Goal: Find specific page/section: Find specific page/section

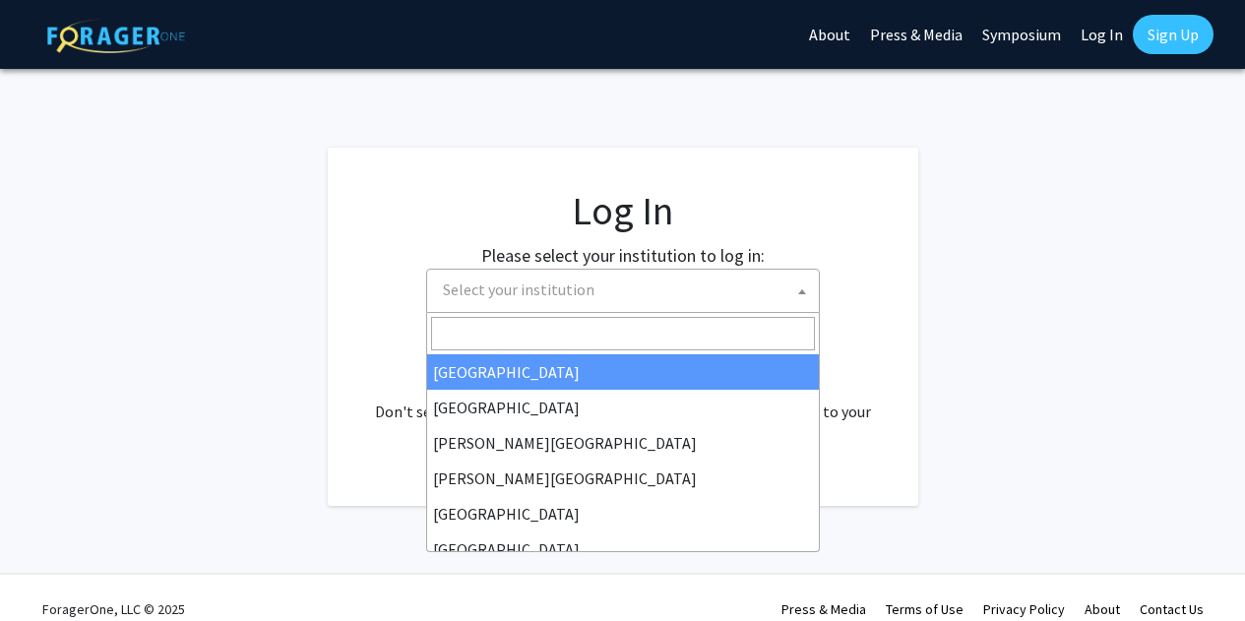
click at [665, 303] on span "Select your institution" at bounding box center [627, 290] width 384 height 40
select select "34"
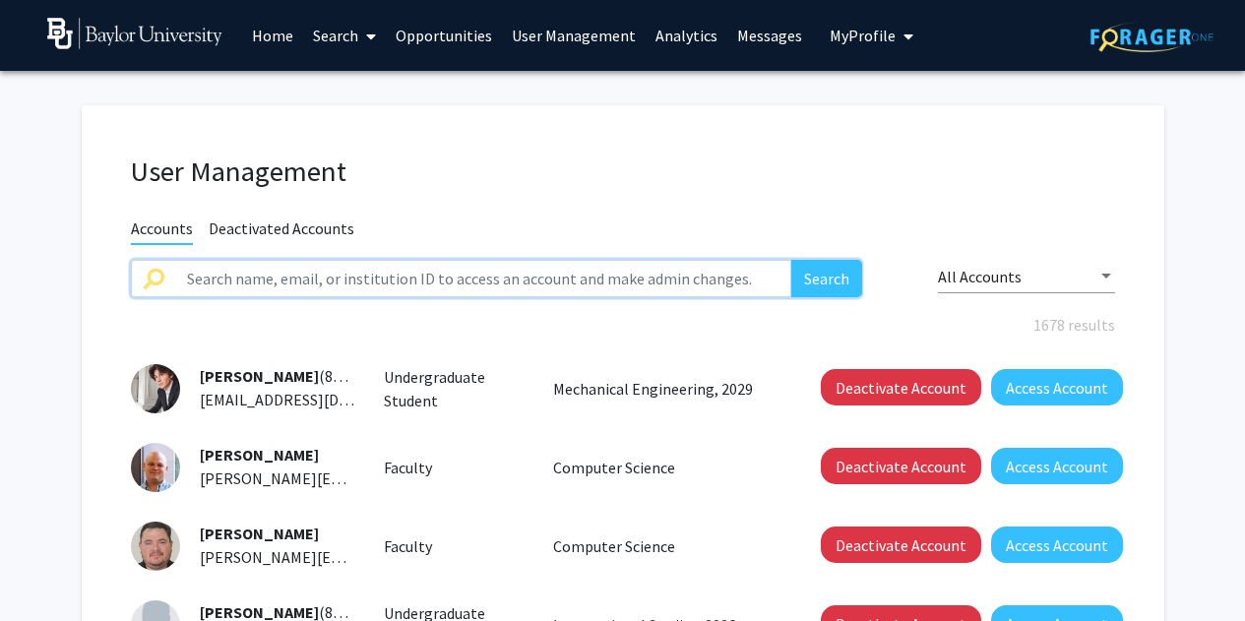
click at [302, 281] on input "text" at bounding box center [483, 278] width 617 height 37
type input "[PERSON_NAME]"
click at [792, 260] on button "Search" at bounding box center [827, 278] width 71 height 37
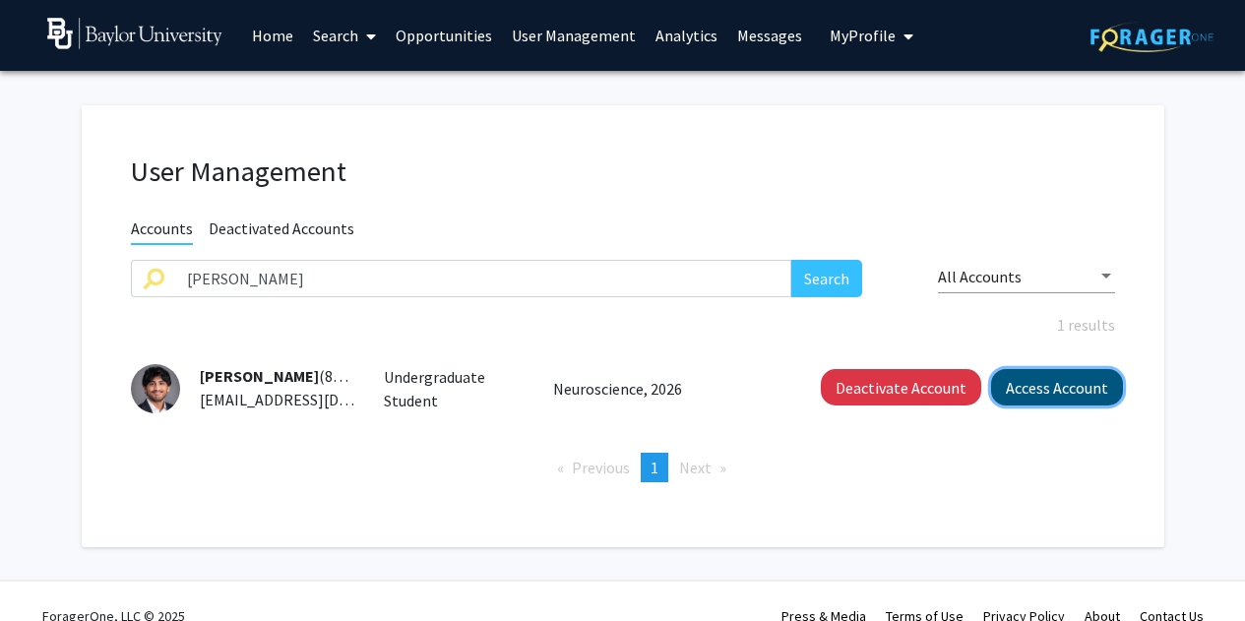
click at [1009, 379] on button "Access Account" at bounding box center [1057, 387] width 132 height 36
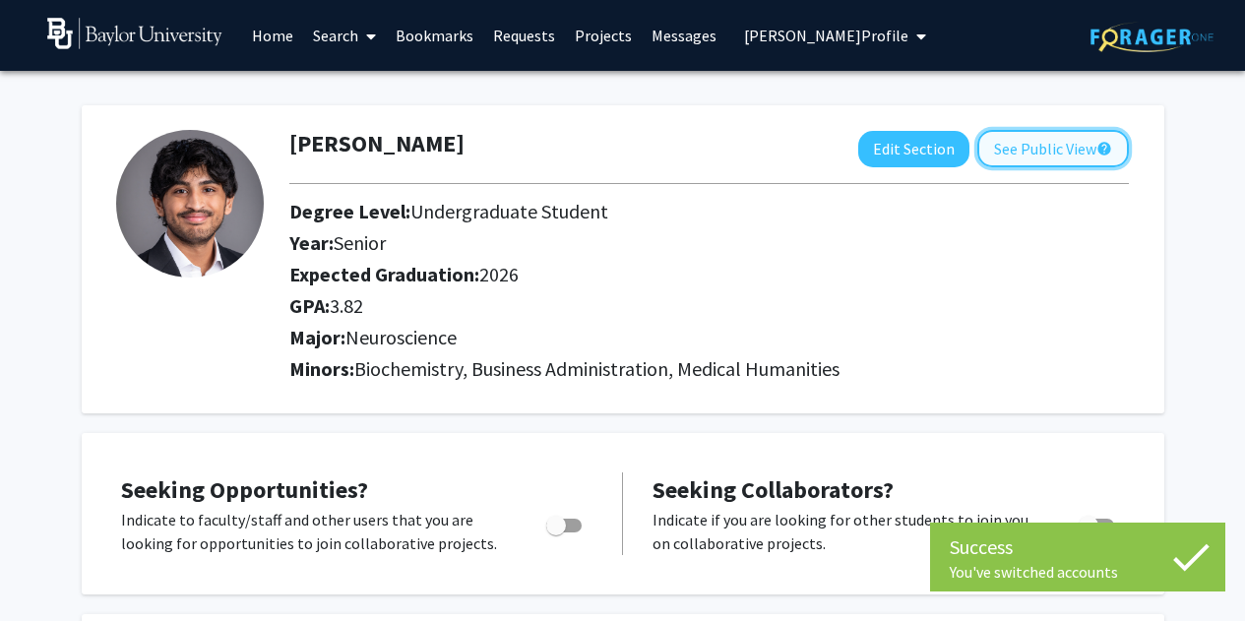
click at [1037, 164] on button "See Public View help" at bounding box center [1054, 148] width 152 height 37
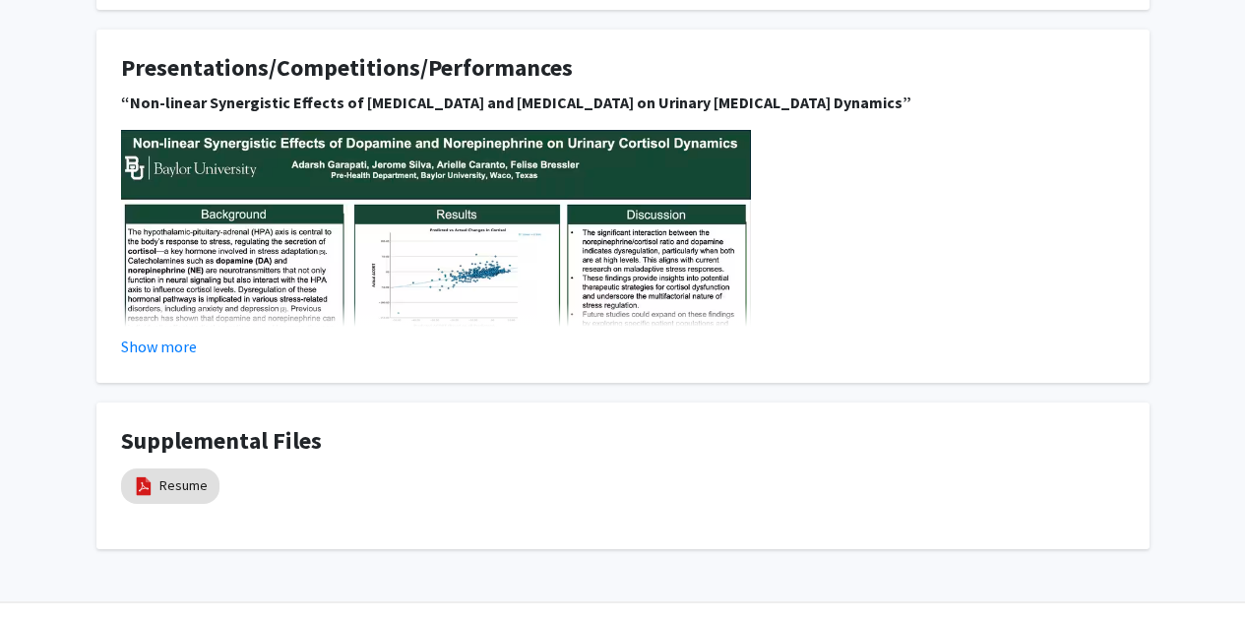
scroll to position [1175, 0]
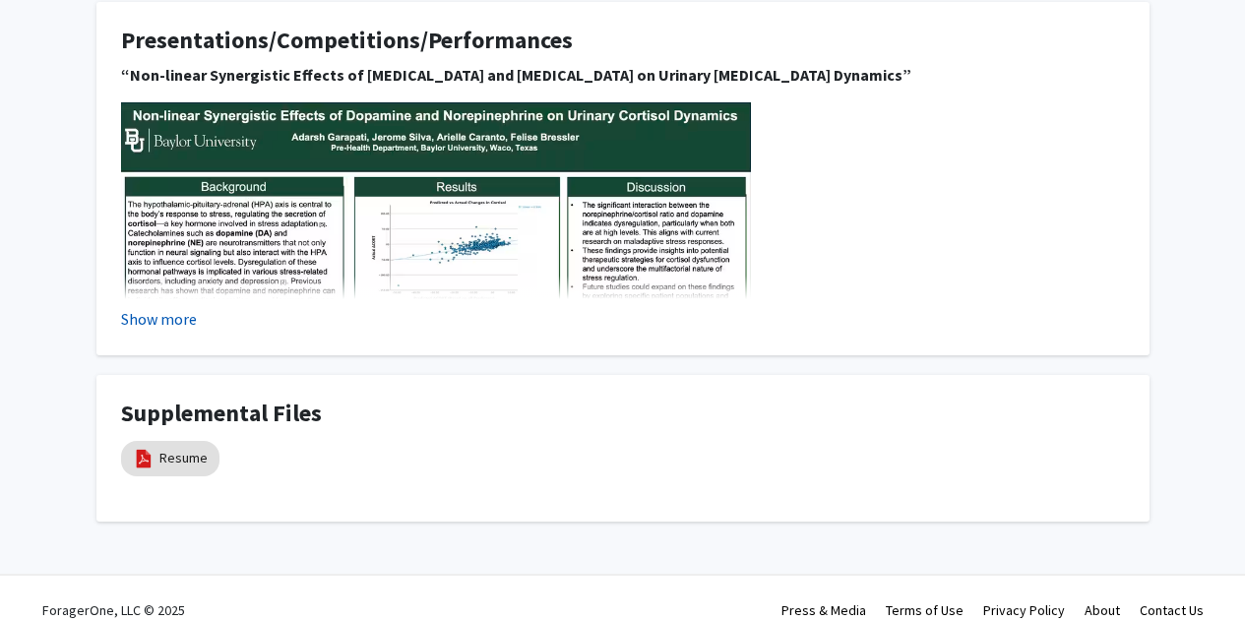
click at [189, 307] on button "Show more" at bounding box center [159, 319] width 76 height 24
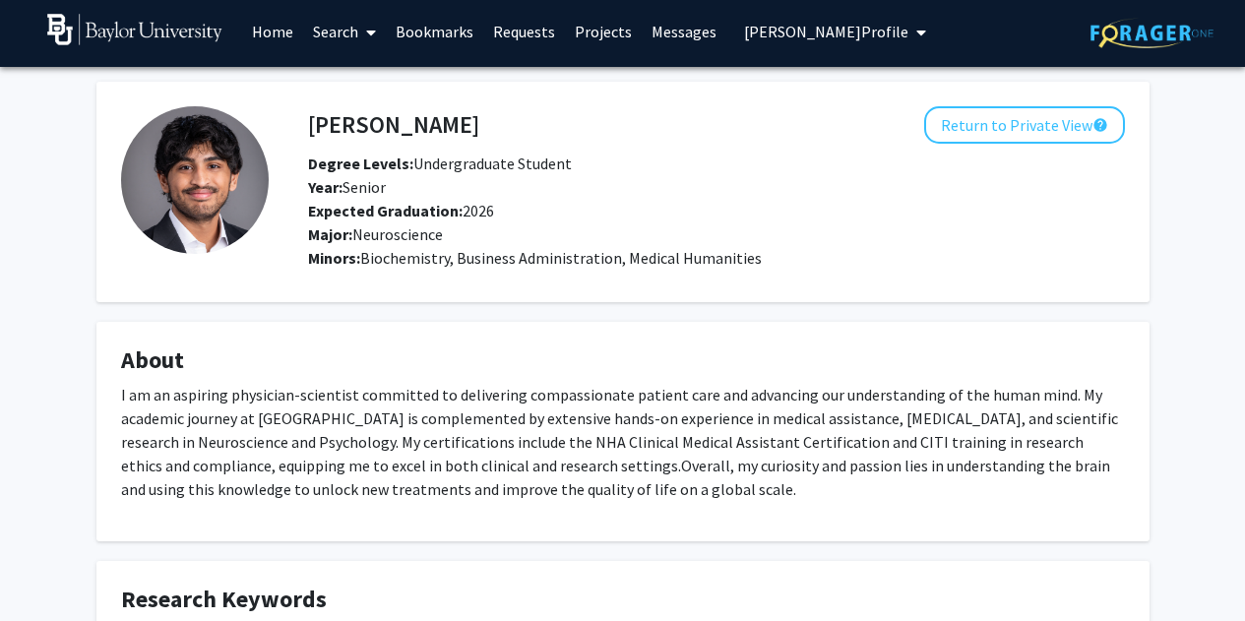
scroll to position [0, 0]
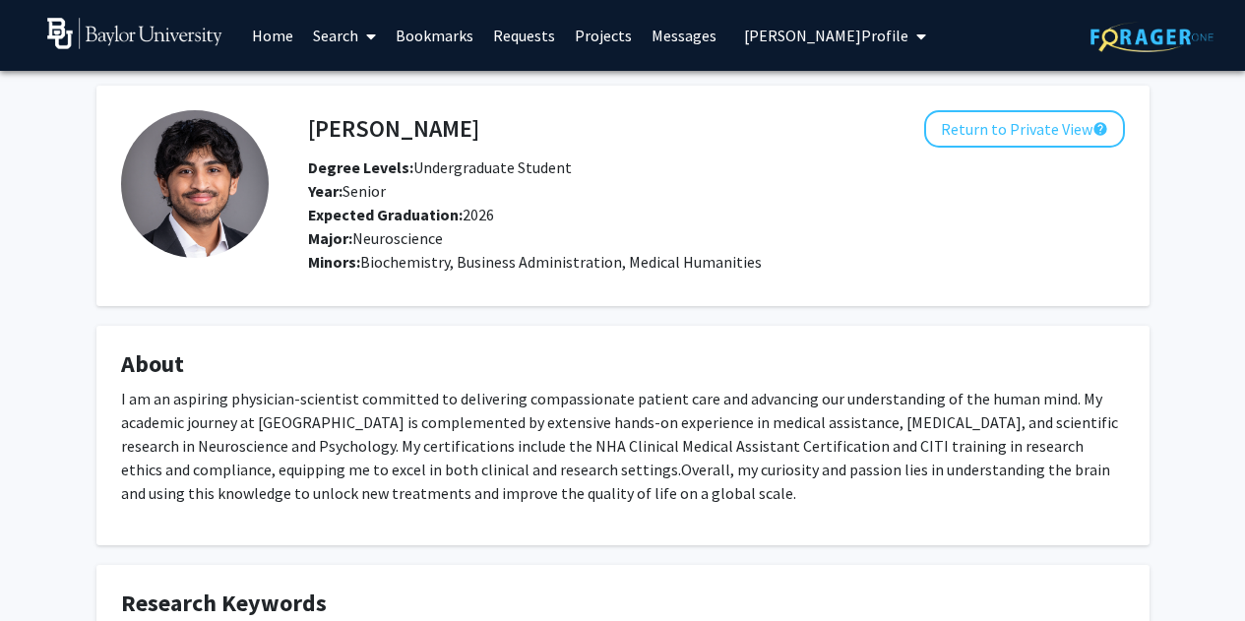
click at [342, 28] on link "Search" at bounding box center [344, 35] width 83 height 69
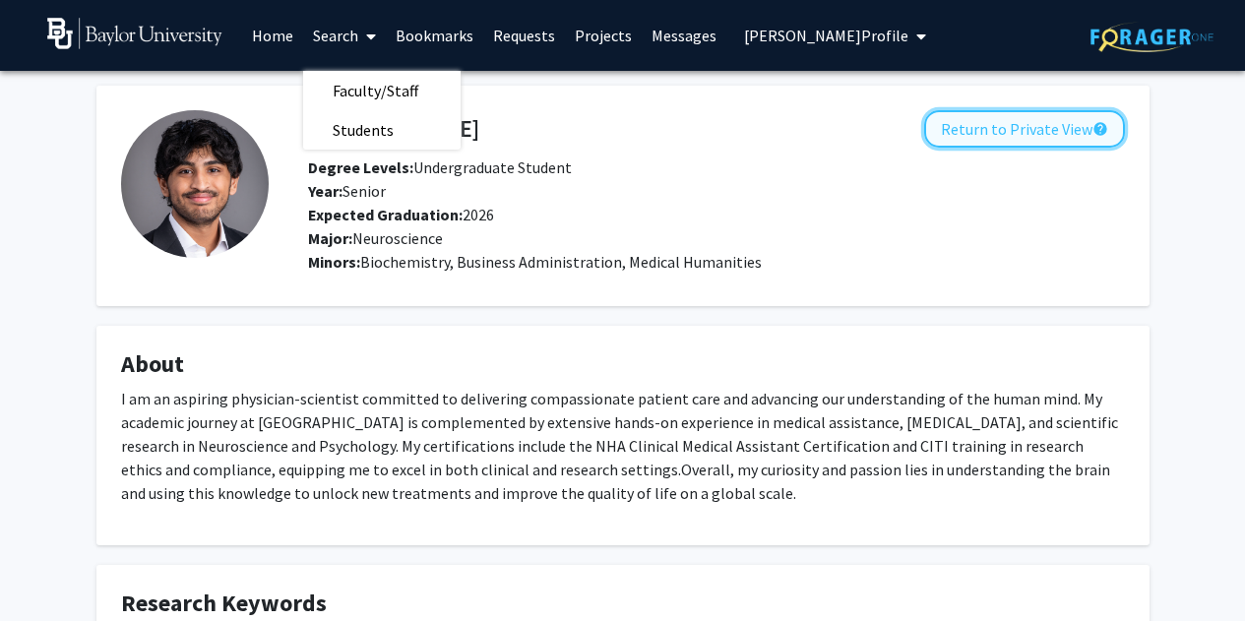
click at [1041, 124] on button "Return to Private View help" at bounding box center [1025, 128] width 201 height 37
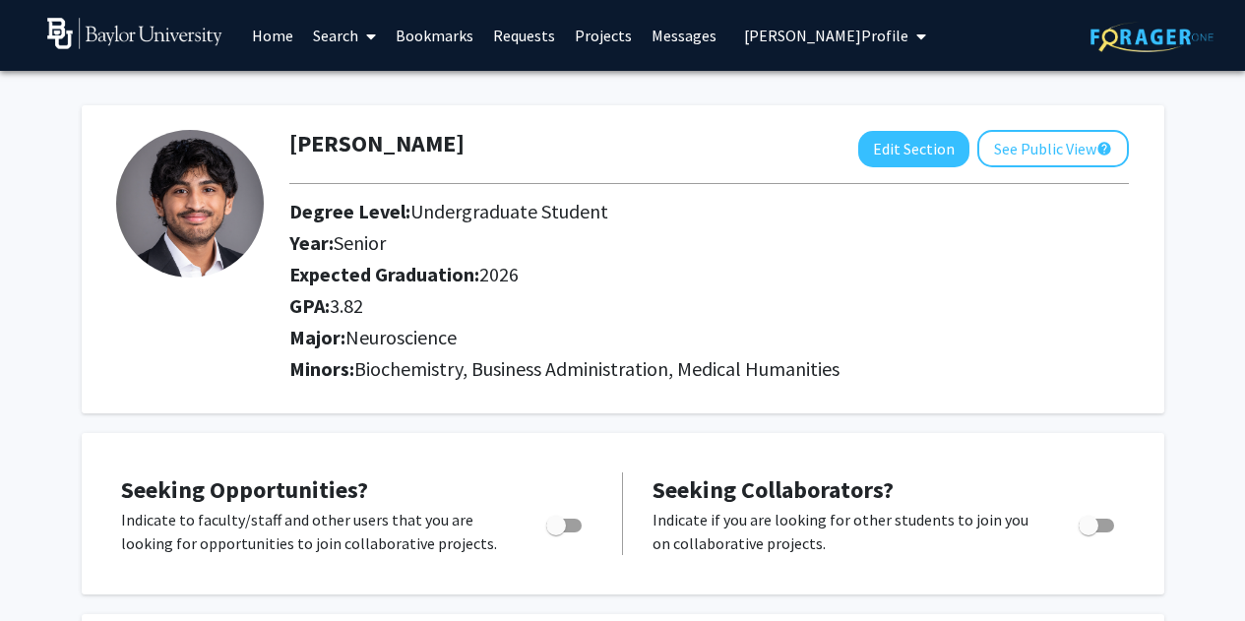
click at [333, 42] on link "Search" at bounding box center [344, 35] width 83 height 69
click at [360, 96] on span "Faculty/Staff" at bounding box center [375, 90] width 145 height 39
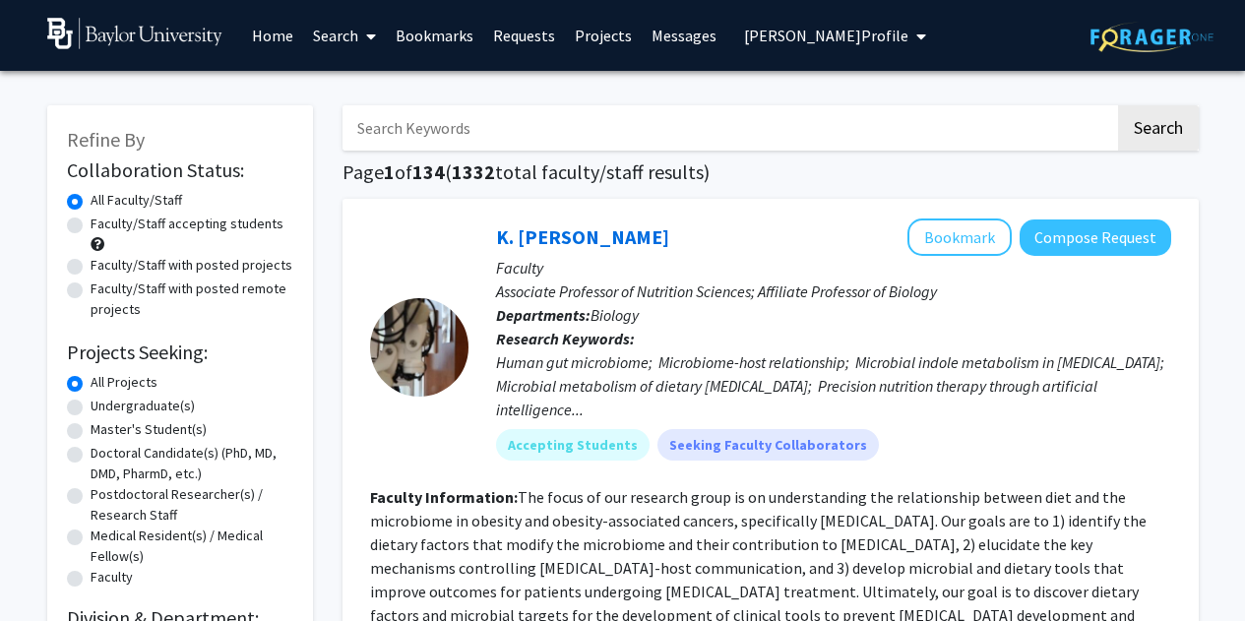
click at [385, 136] on input "Search Keywords" at bounding box center [729, 127] width 773 height 45
type input "[PERSON_NAME]"
click at [1118, 105] on button "Search" at bounding box center [1158, 127] width 81 height 45
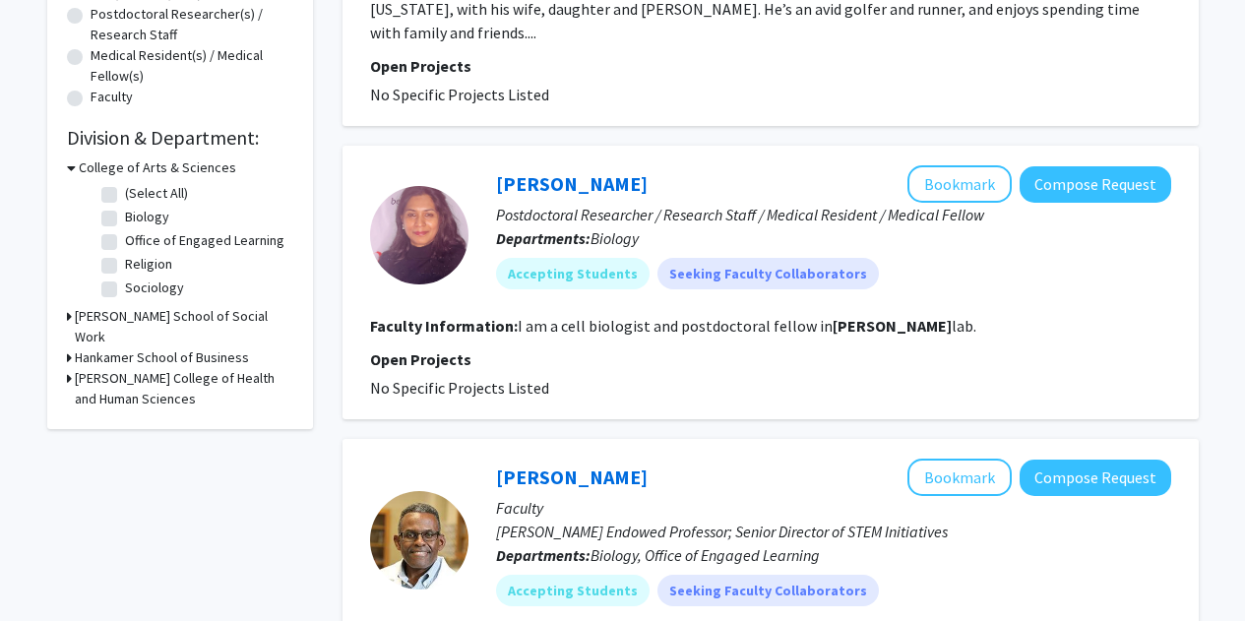
scroll to position [492, 0]
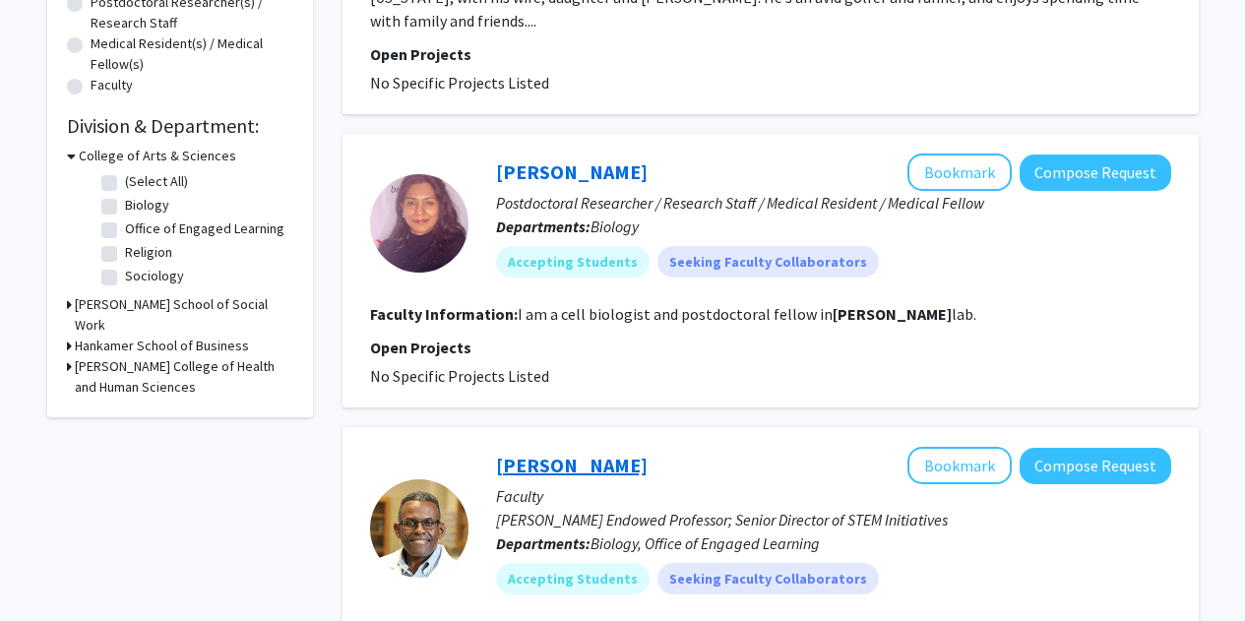
click at [595, 453] on link "[PERSON_NAME]" at bounding box center [572, 465] width 152 height 25
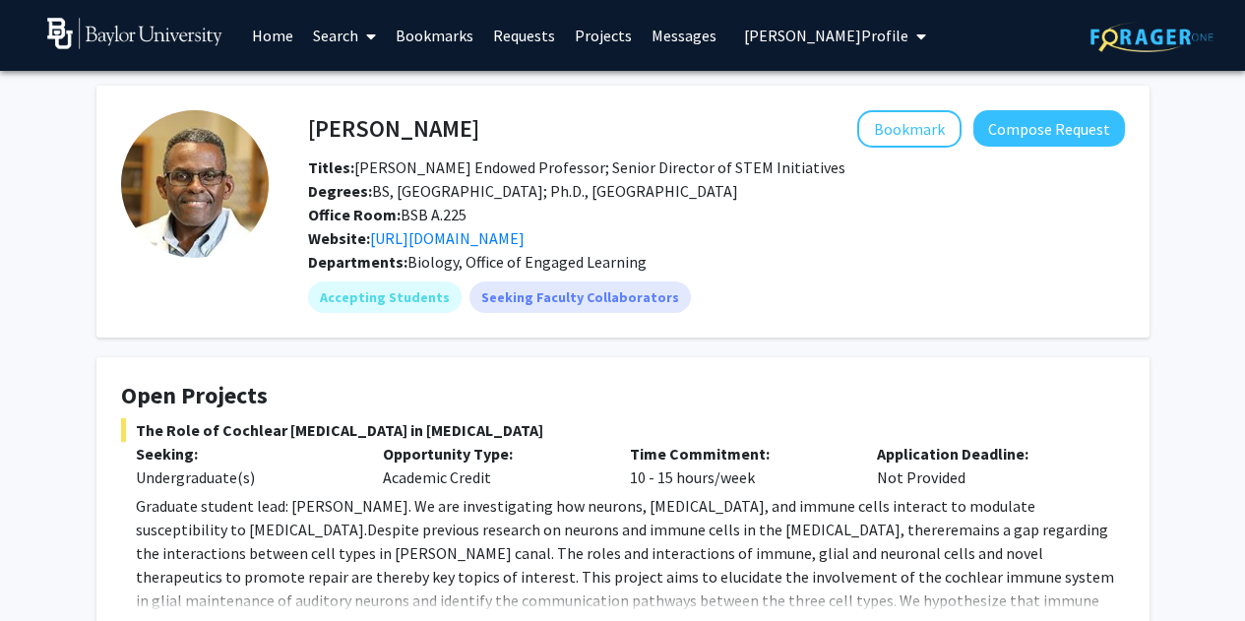
click at [675, 34] on link "Messages" at bounding box center [684, 35] width 85 height 69
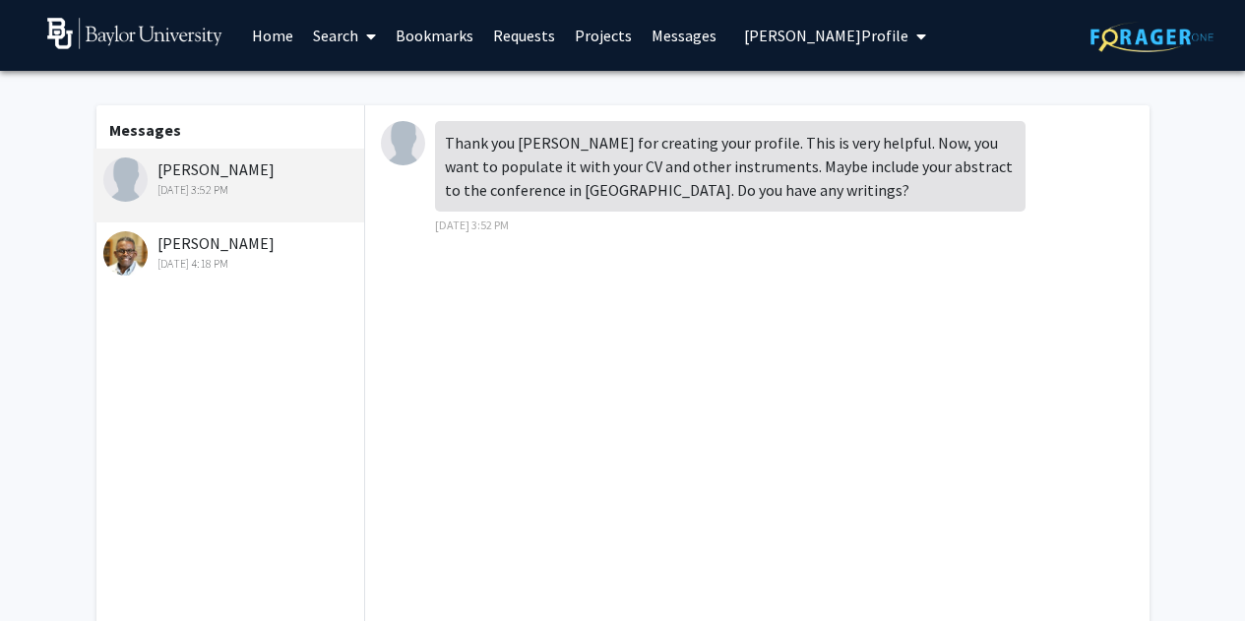
click at [655, 28] on link "Messages" at bounding box center [684, 35] width 85 height 69
click at [522, 32] on link "Requests" at bounding box center [524, 35] width 82 height 69
